Goal: Find specific page/section: Find specific page/section

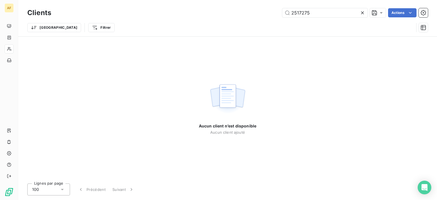
drag, startPoint x: 315, startPoint y: 10, endPoint x: 92, endPoint y: 27, distance: 223.6
click at [93, 27] on div "Clients 2517275 Actions Trier Filtrer" at bounding box center [227, 22] width 401 height 30
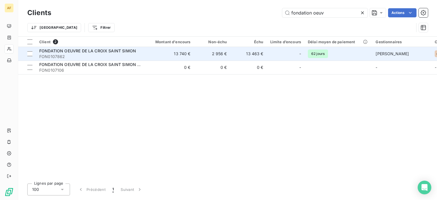
type input "fondation oeuv"
click at [171, 57] on td "13 740 €" at bounding box center [169, 54] width 49 height 14
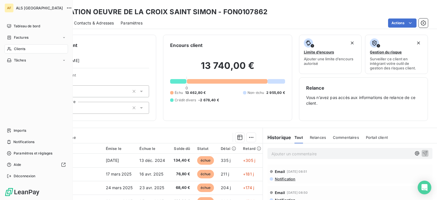
click at [8, 46] on div "Clients" at bounding box center [36, 48] width 63 height 9
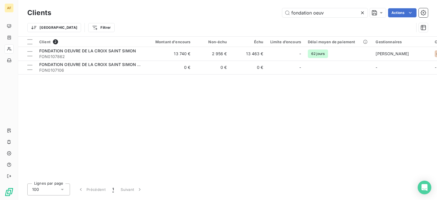
click at [362, 12] on icon at bounding box center [362, 12] width 3 height 3
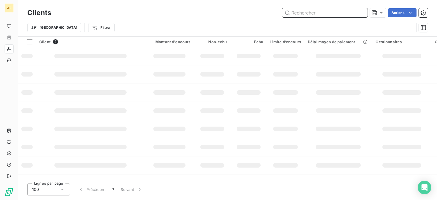
click at [307, 11] on input "text" at bounding box center [324, 12] width 85 height 9
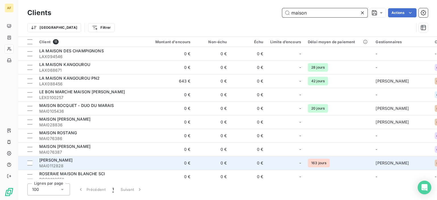
type input "maison"
click at [61, 161] on span "[PERSON_NAME]" at bounding box center [55, 160] width 33 height 5
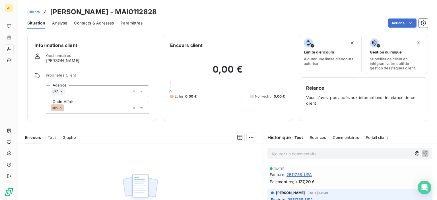
drag, startPoint x: 143, startPoint y: 12, endPoint x: 50, endPoint y: 8, distance: 93.2
click at [50, 8] on div "Clients [PERSON_NAME] - MAI0112828" at bounding box center [227, 12] width 419 height 10
copy h3 "[PERSON_NAME] - MAI0112828"
click at [162, 11] on div "Clients [PERSON_NAME] - MAI0112828" at bounding box center [227, 12] width 419 height 10
click at [195, 18] on div "Situation Analyse Contacts & Adresses Paramètres Actions" at bounding box center [227, 23] width 419 height 12
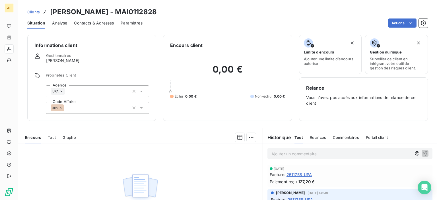
click at [195, 15] on div "Clients [PERSON_NAME] - MAI0112828" at bounding box center [227, 12] width 419 height 10
drag, startPoint x: 170, startPoint y: 15, endPoint x: 51, endPoint y: 14, distance: 118.7
click at [51, 14] on div "Clients [PERSON_NAME] - MAI0112828" at bounding box center [227, 12] width 419 height 10
copy h3 "[PERSON_NAME] - MAI0112828"
